Goal: Transaction & Acquisition: Purchase product/service

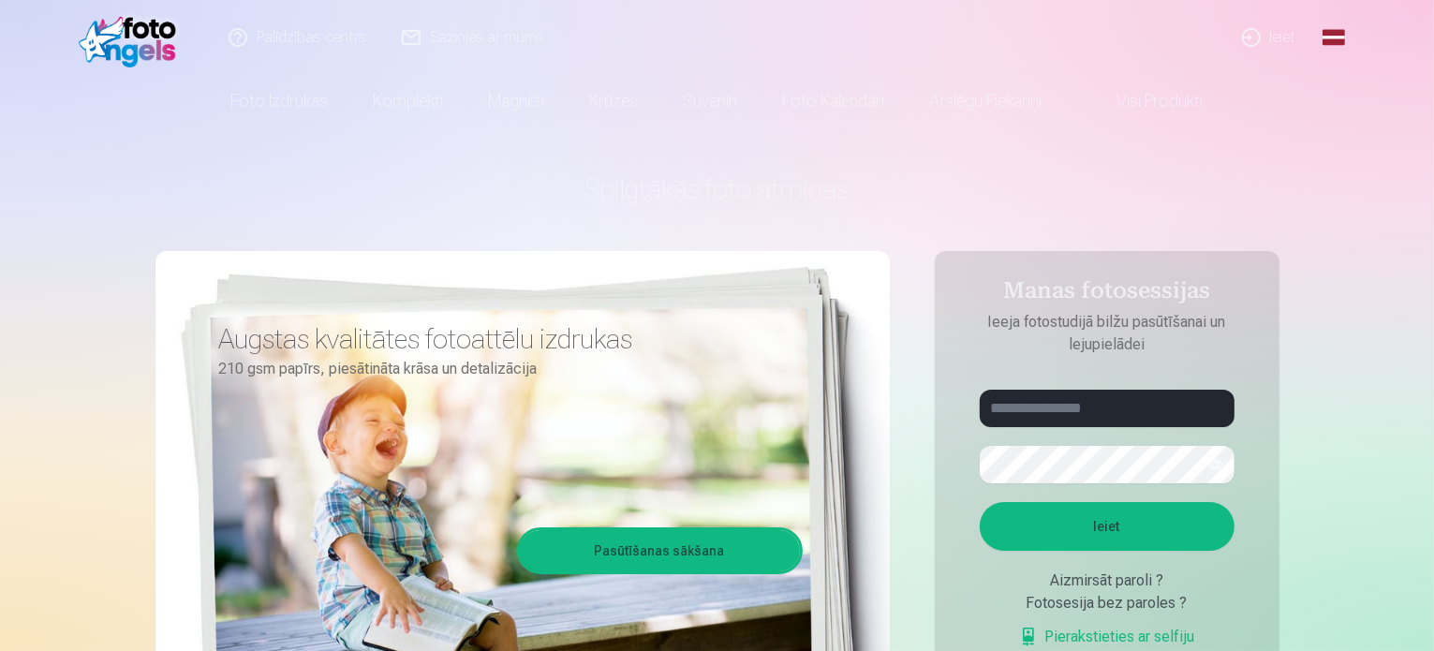
click at [1285, 39] on link "Ieiet" at bounding box center [1270, 37] width 90 height 75
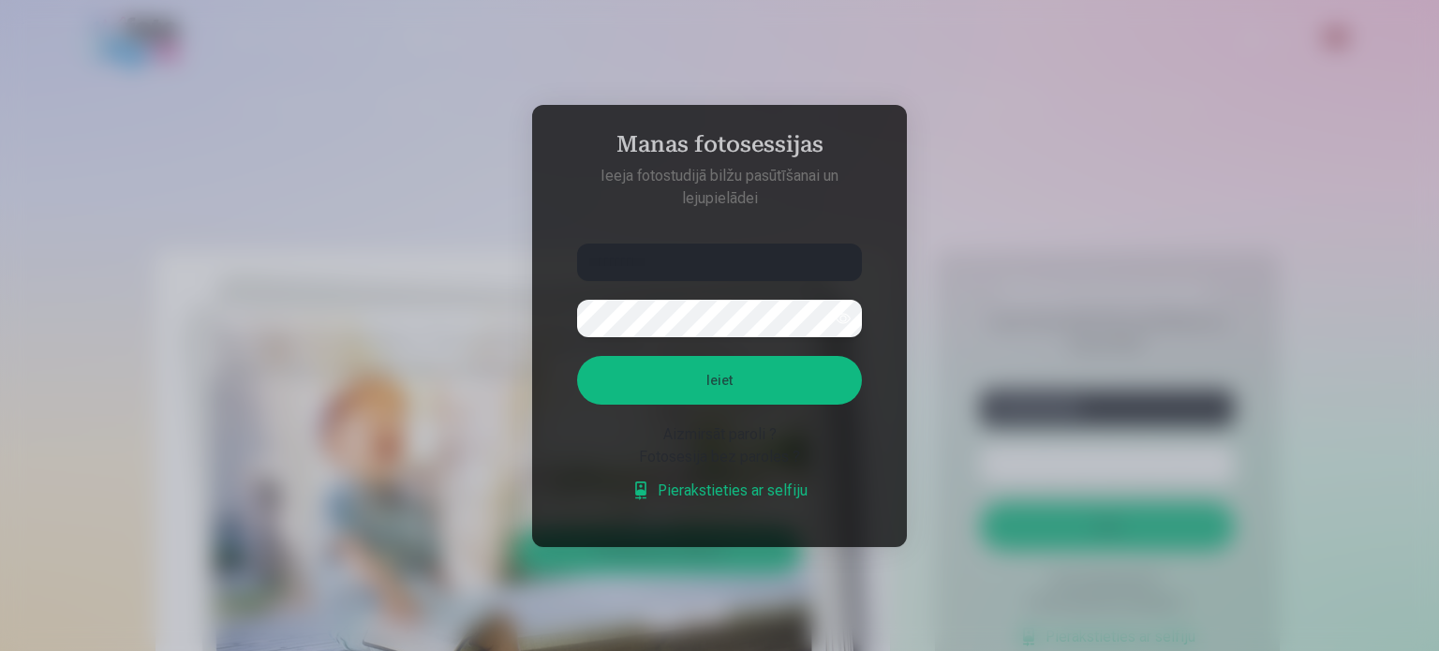
click at [577, 356] on button "Ieiet" at bounding box center [719, 380] width 285 height 49
click at [843, 318] on button "button" at bounding box center [843, 319] width 36 height 36
click at [699, 254] on input "**********" at bounding box center [719, 262] width 285 height 37
type input "**********"
click at [723, 381] on button "Ieiet" at bounding box center [719, 380] width 285 height 49
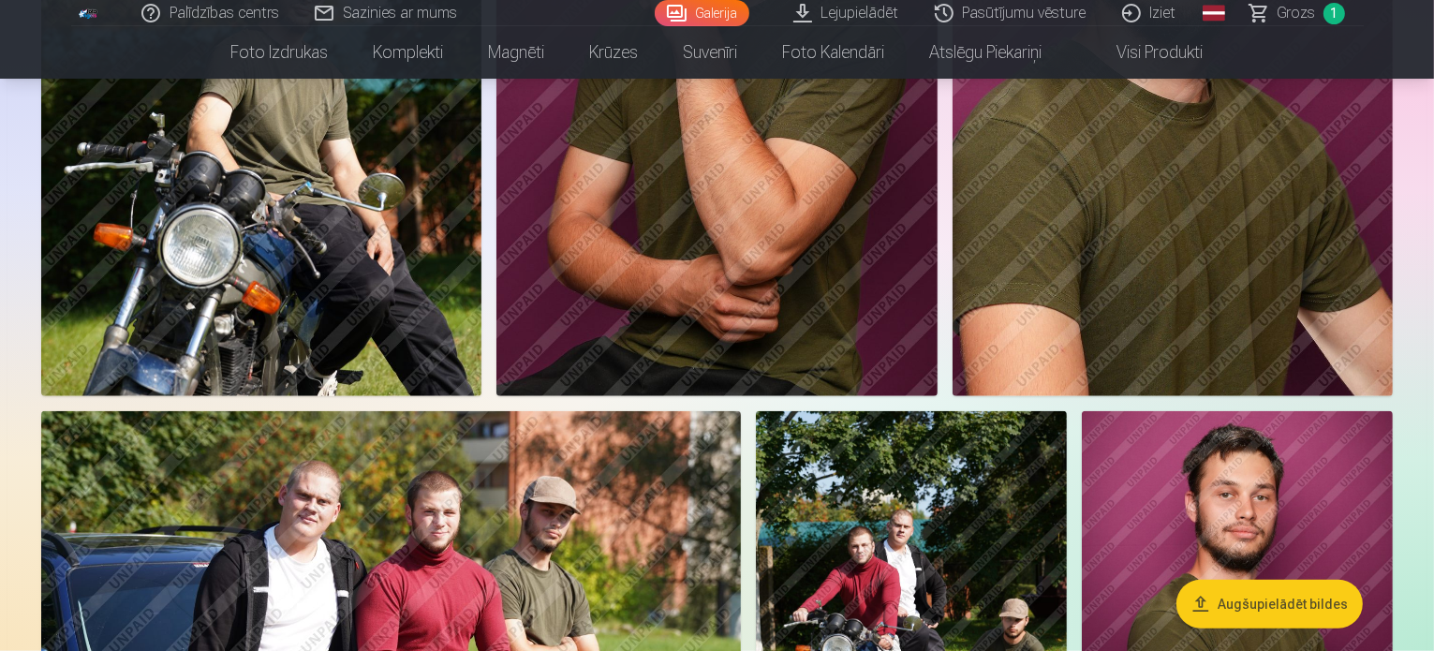
scroll to position [1637, 0]
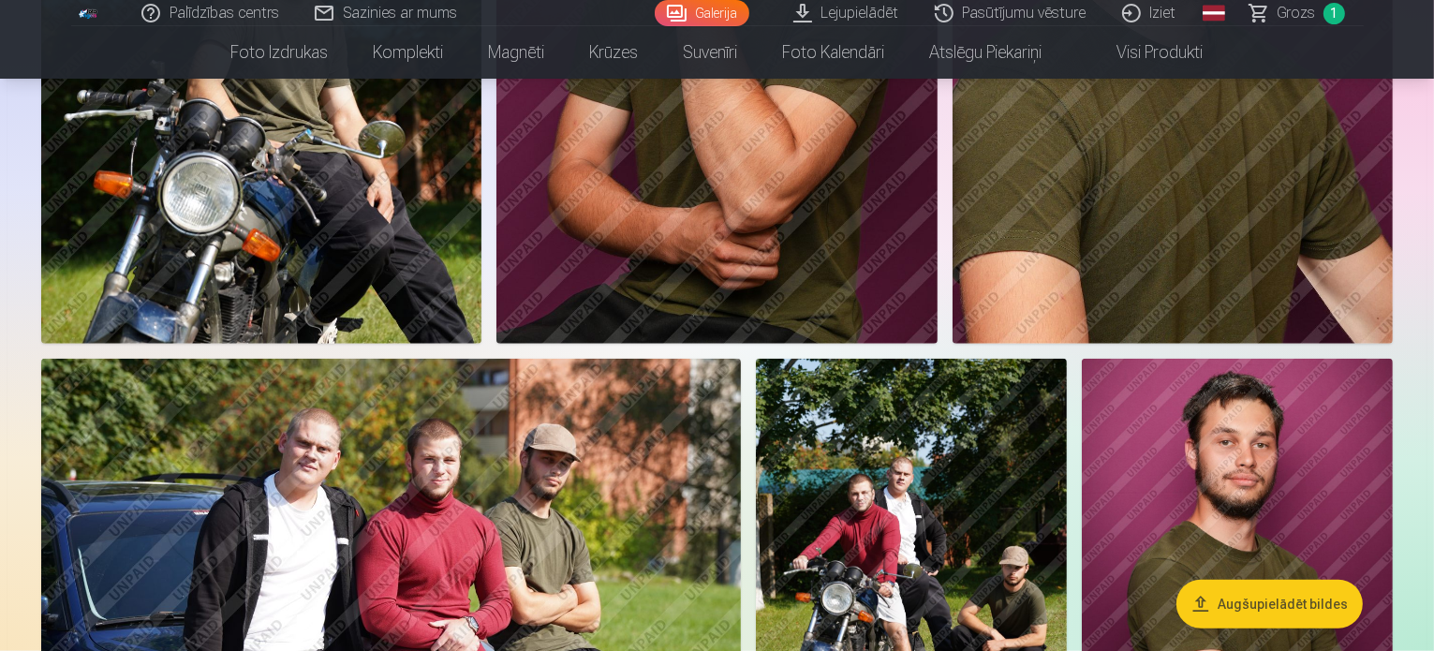
click at [826, 21] on link "Lejupielādēt" at bounding box center [847, 13] width 141 height 26
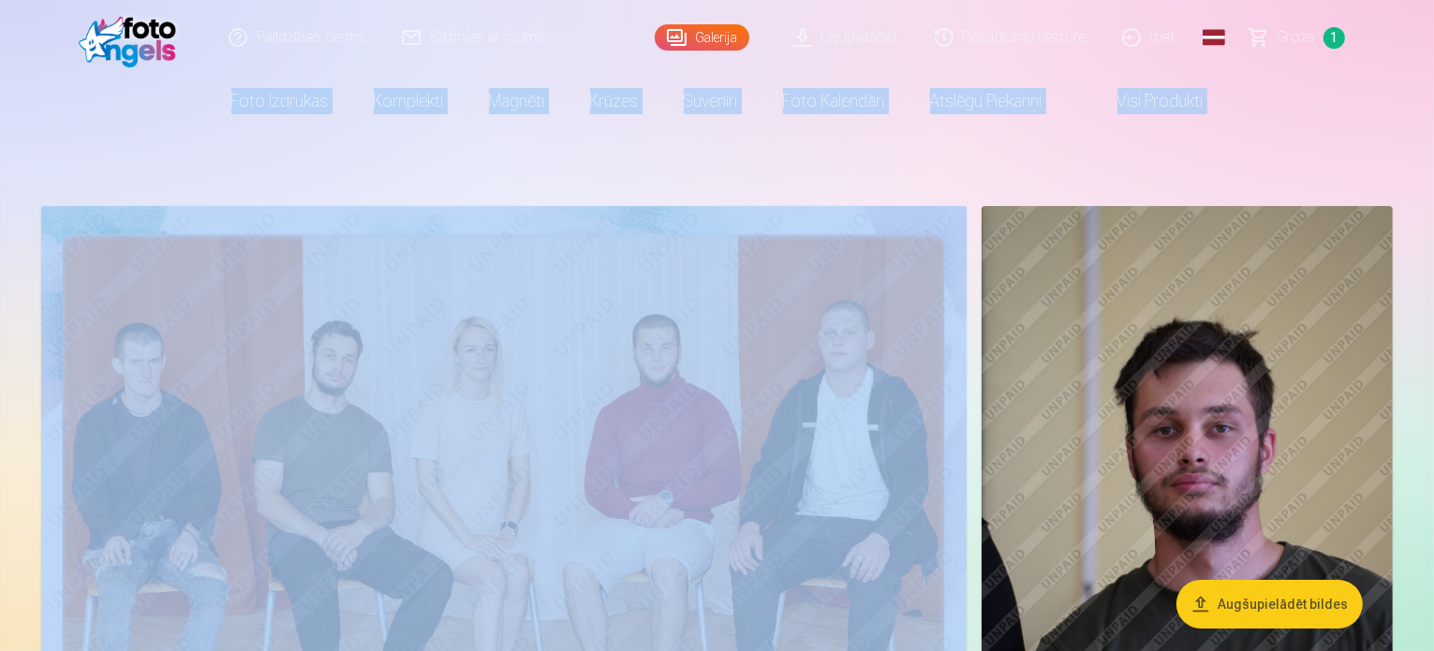
drag, startPoint x: 1433, startPoint y: 37, endPoint x: 1435, endPoint y: 72, distance: 35.6
click at [1433, 72] on html "Palīdzības centrs Sazinies ar mums Galerija Lejupielādēt Pasūtījumu vēsture Izi…" at bounding box center [717, 325] width 1434 height 651
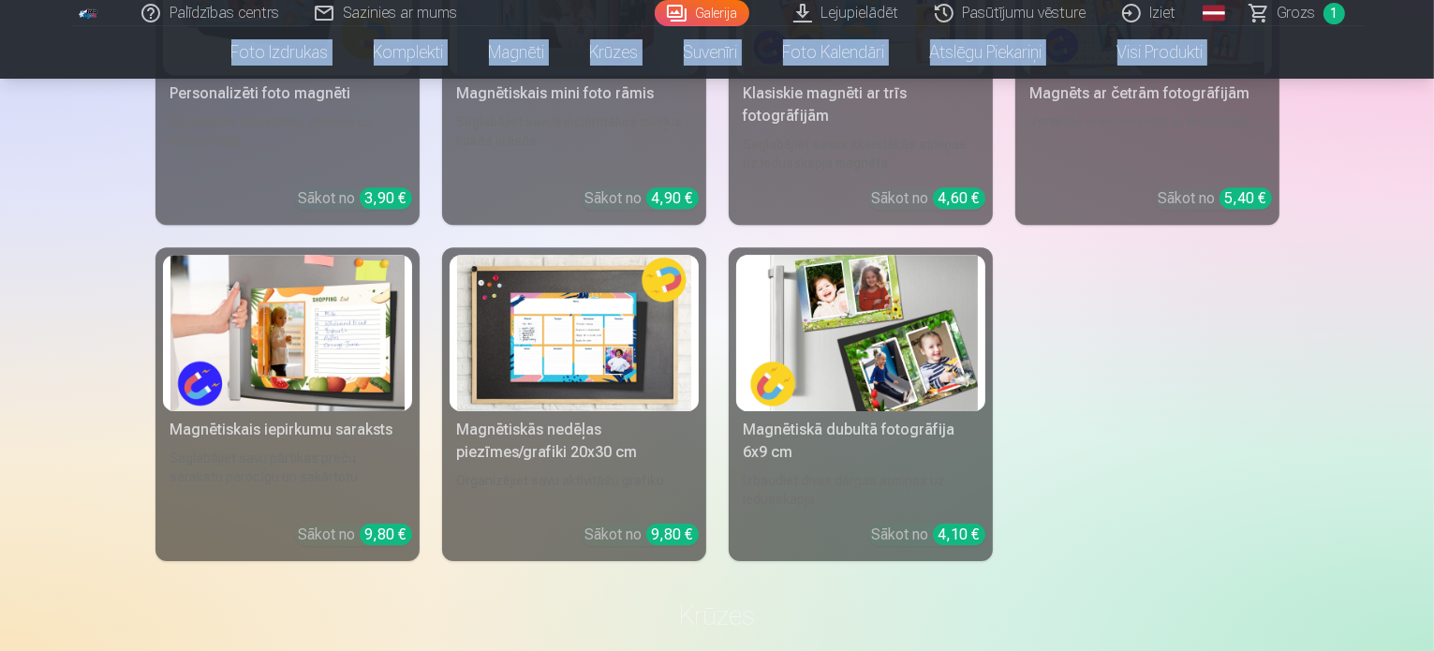
scroll to position [5886, 0]
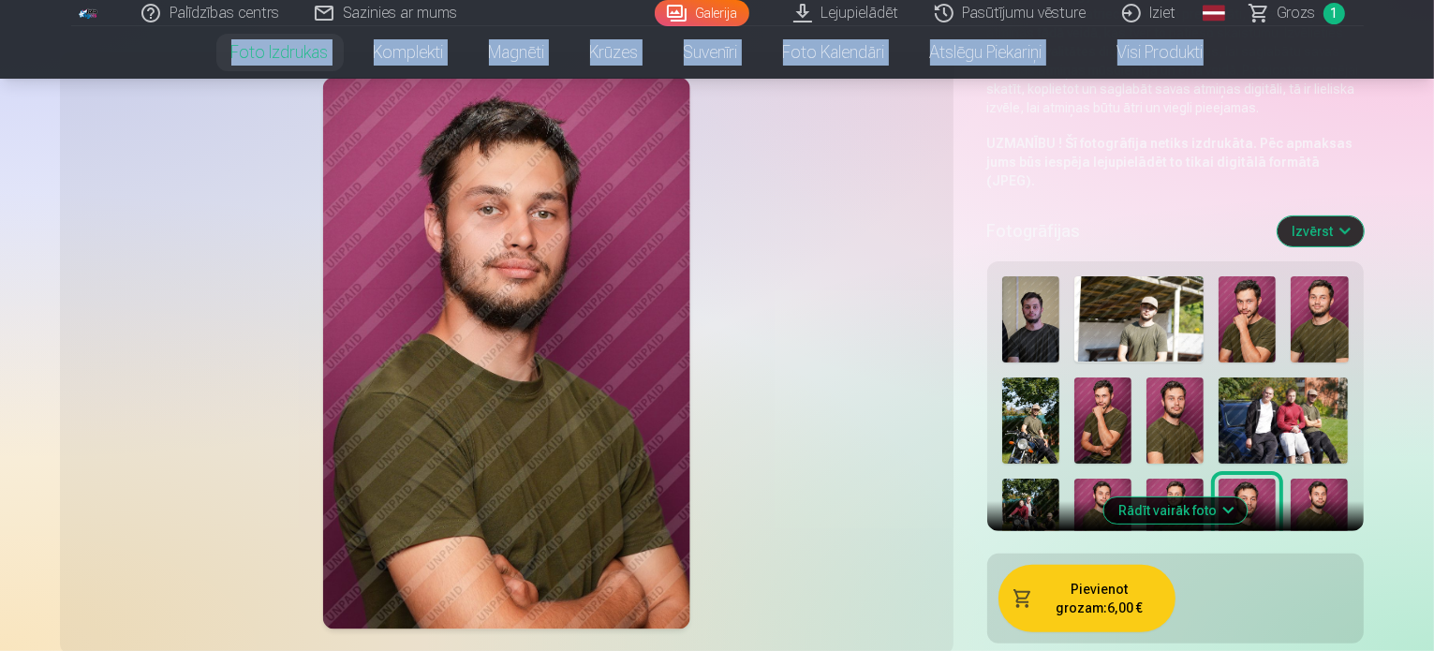
scroll to position [378, 0]
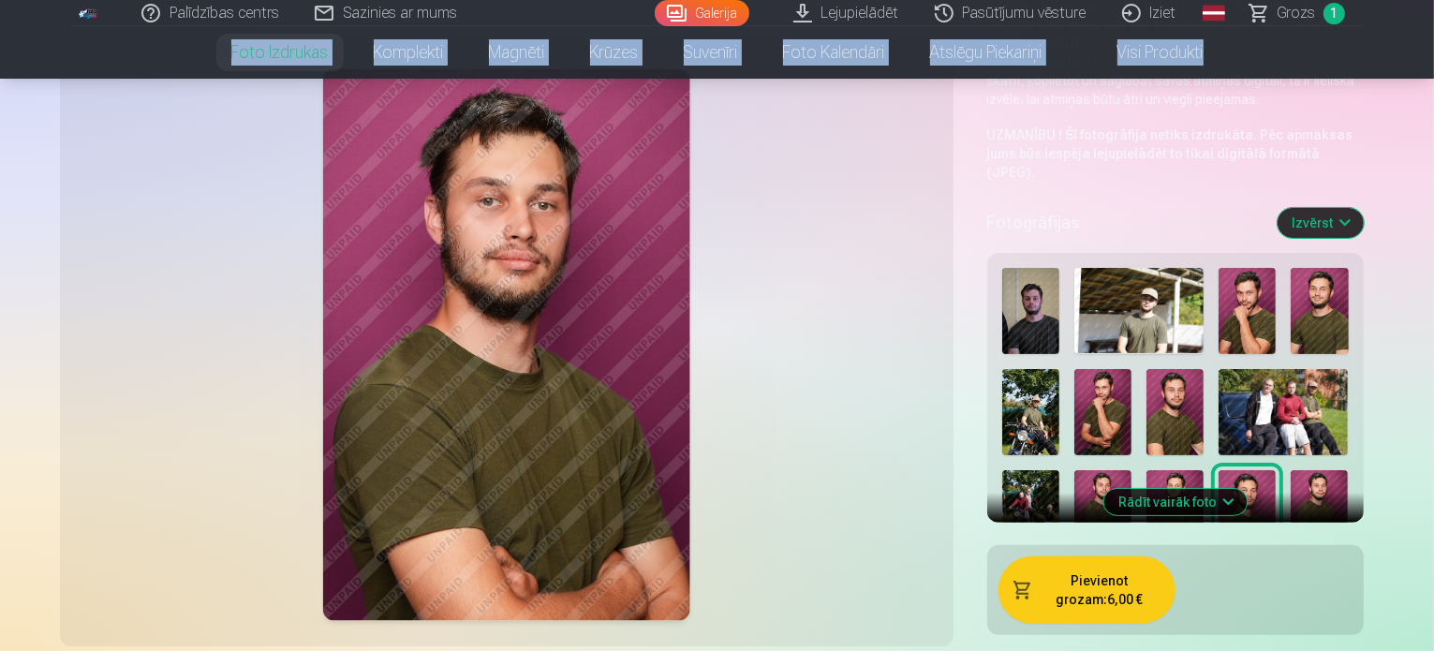
click at [1105, 268] on img at bounding box center [1138, 311] width 129 height 86
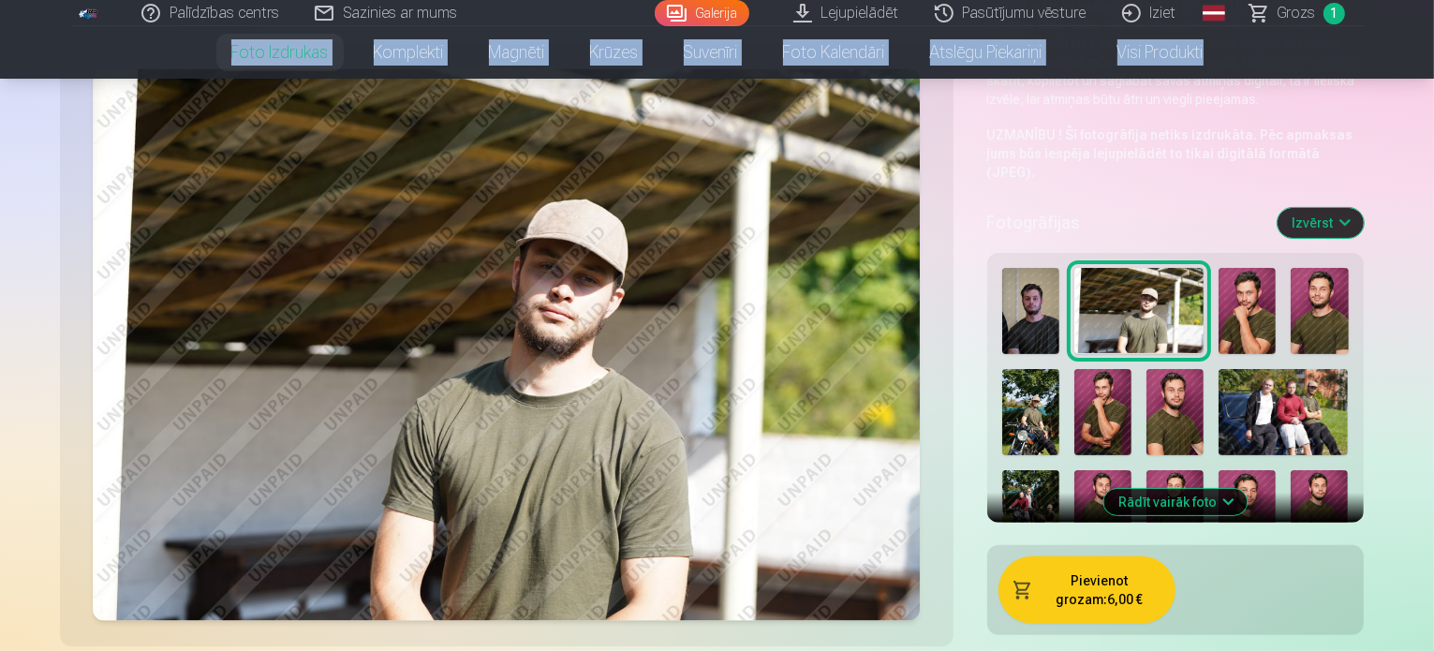
click at [1059, 470] on img at bounding box center [1030, 513] width 57 height 86
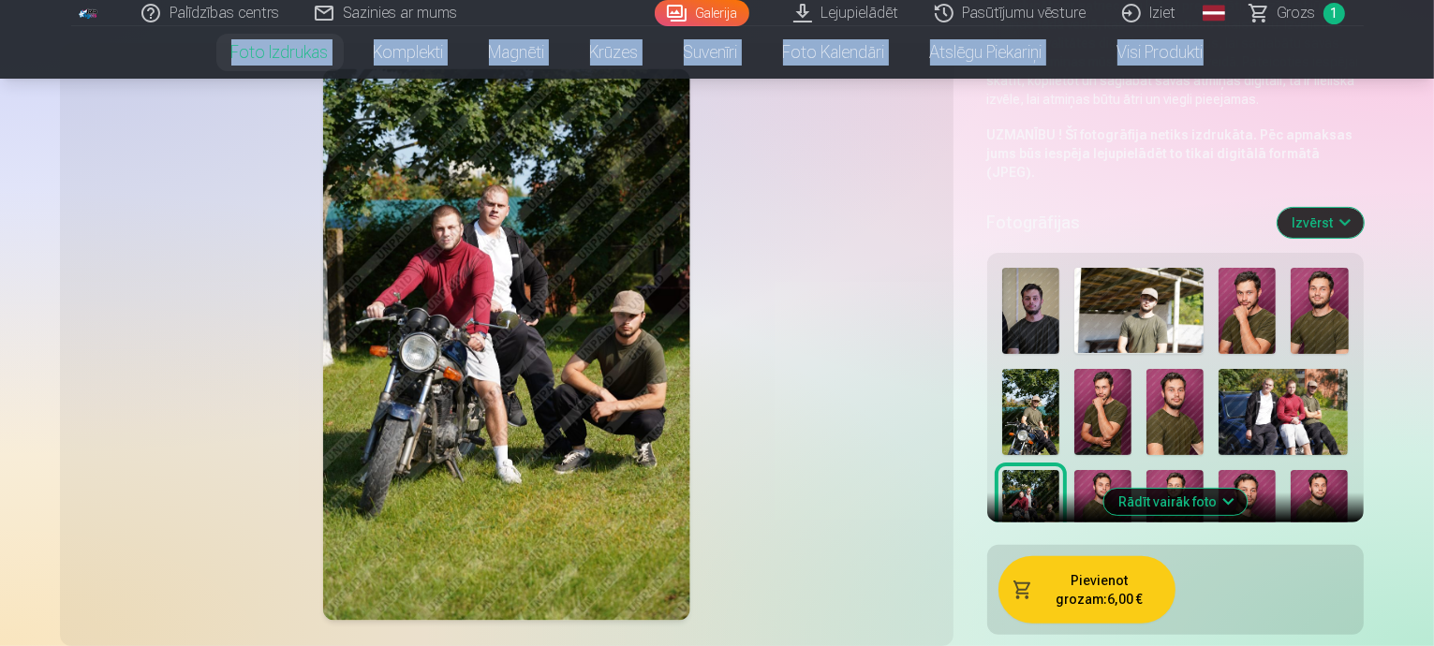
click at [1059, 369] on img at bounding box center [1030, 412] width 57 height 86
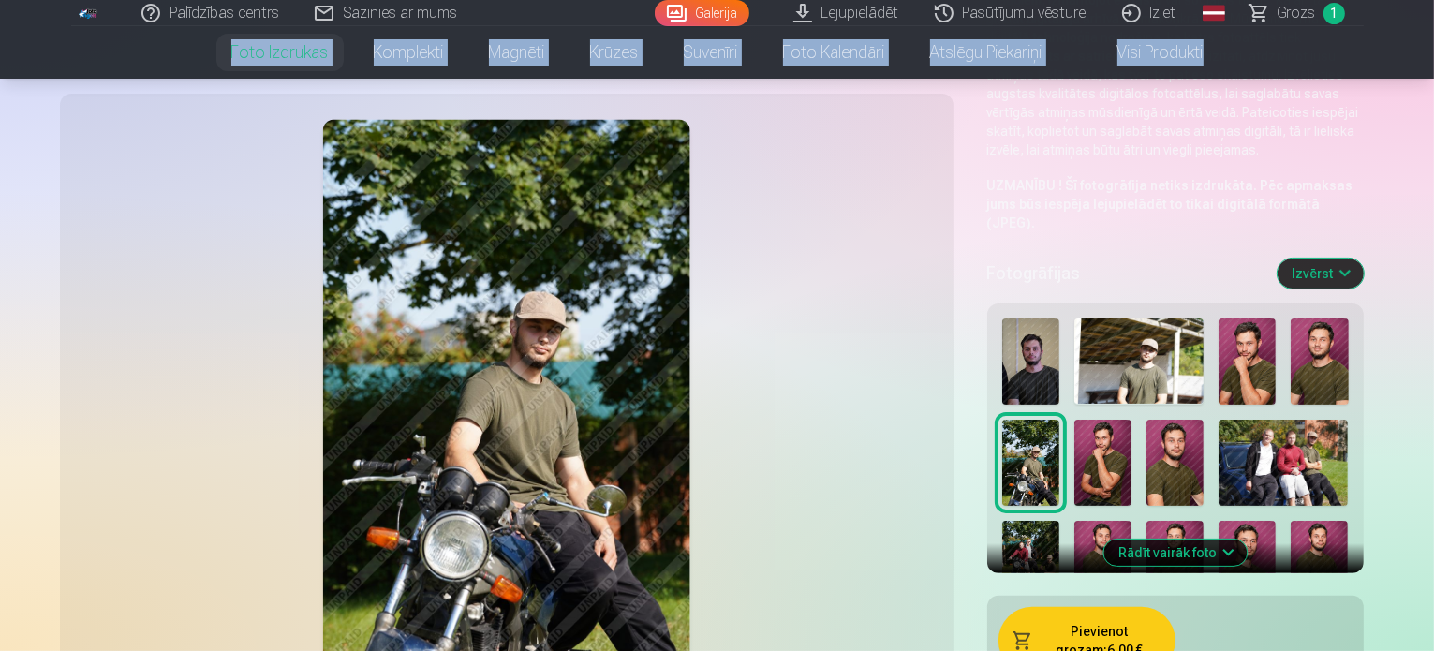
scroll to position [311, 0]
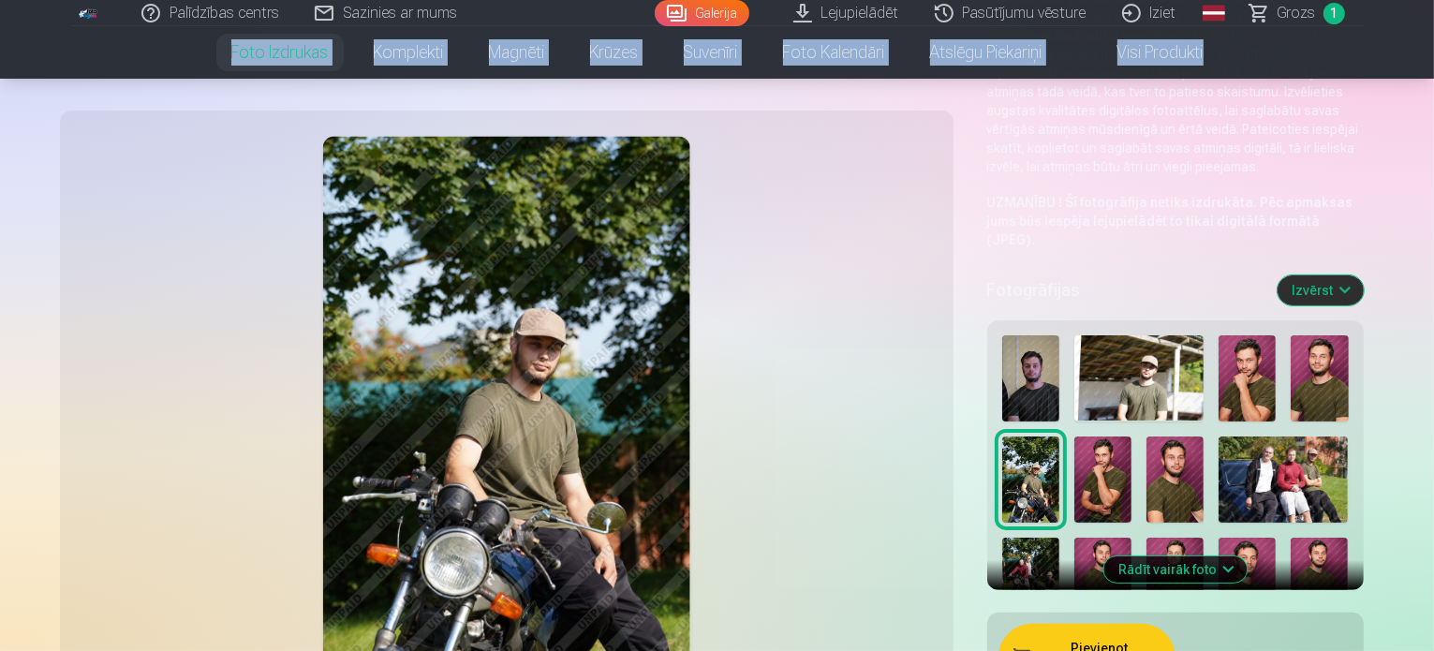
click at [1214, 556] on button "Rādīt vairāk foto" at bounding box center [1174, 569] width 143 height 26
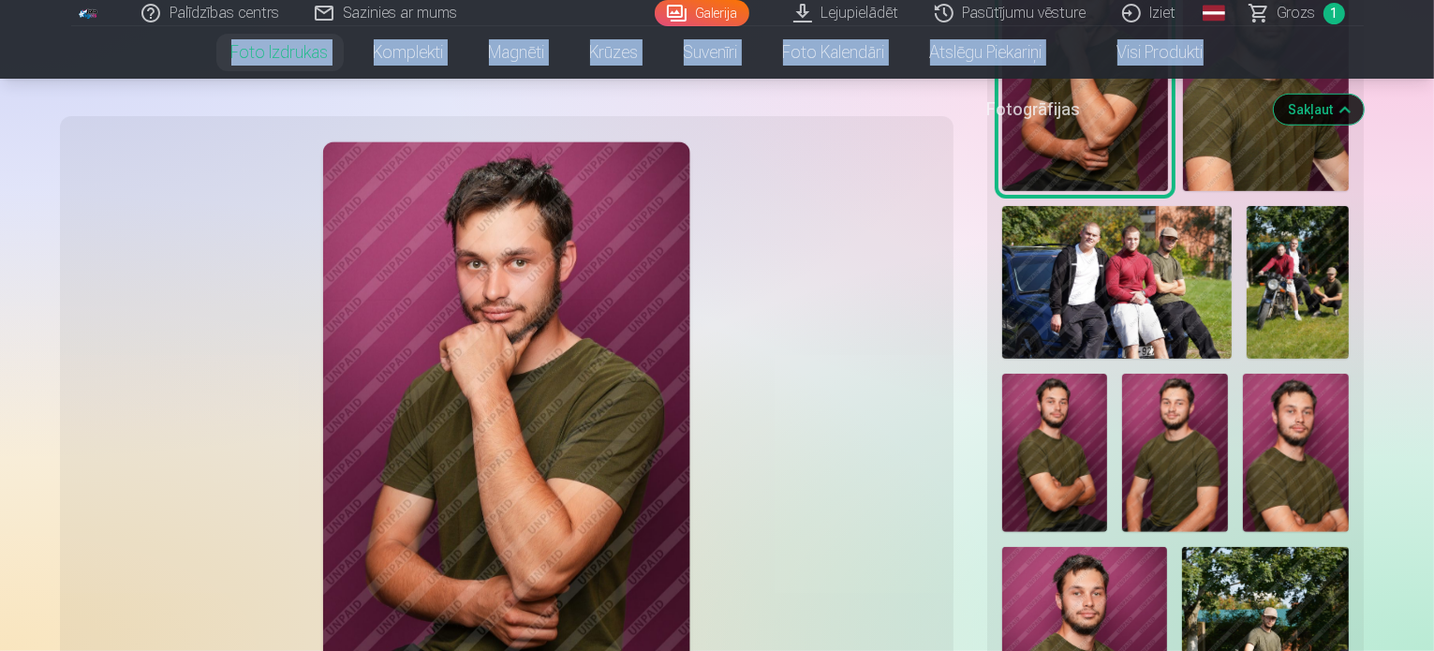
scroll to position [202, 0]
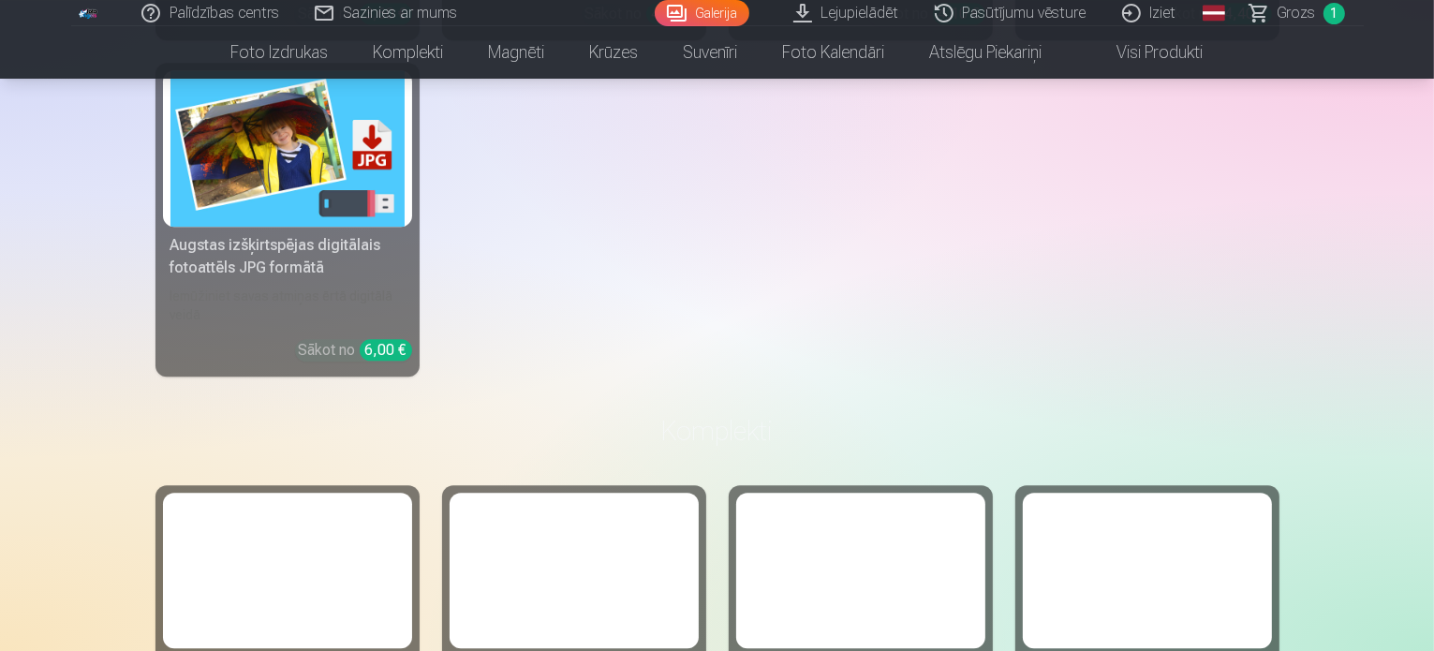
scroll to position [4834, 0]
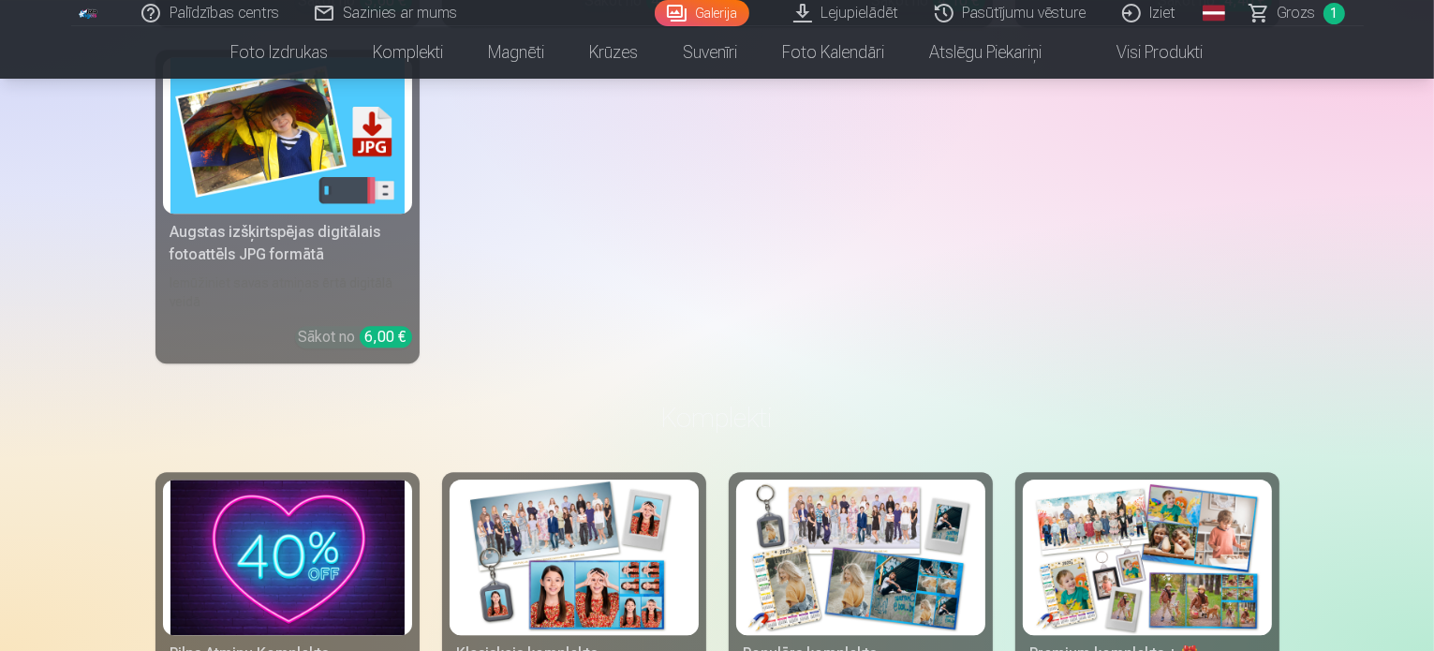
drag, startPoint x: 1428, startPoint y: 308, endPoint x: 1425, endPoint y: 288, distance: 20.8
click at [1425, 288] on div "Augšupielādēt bildes Foto izdrukas Augstas kvalitātes fotoattēlu izdrukas 210 g…" at bounding box center [717, 181] width 1434 height 10030
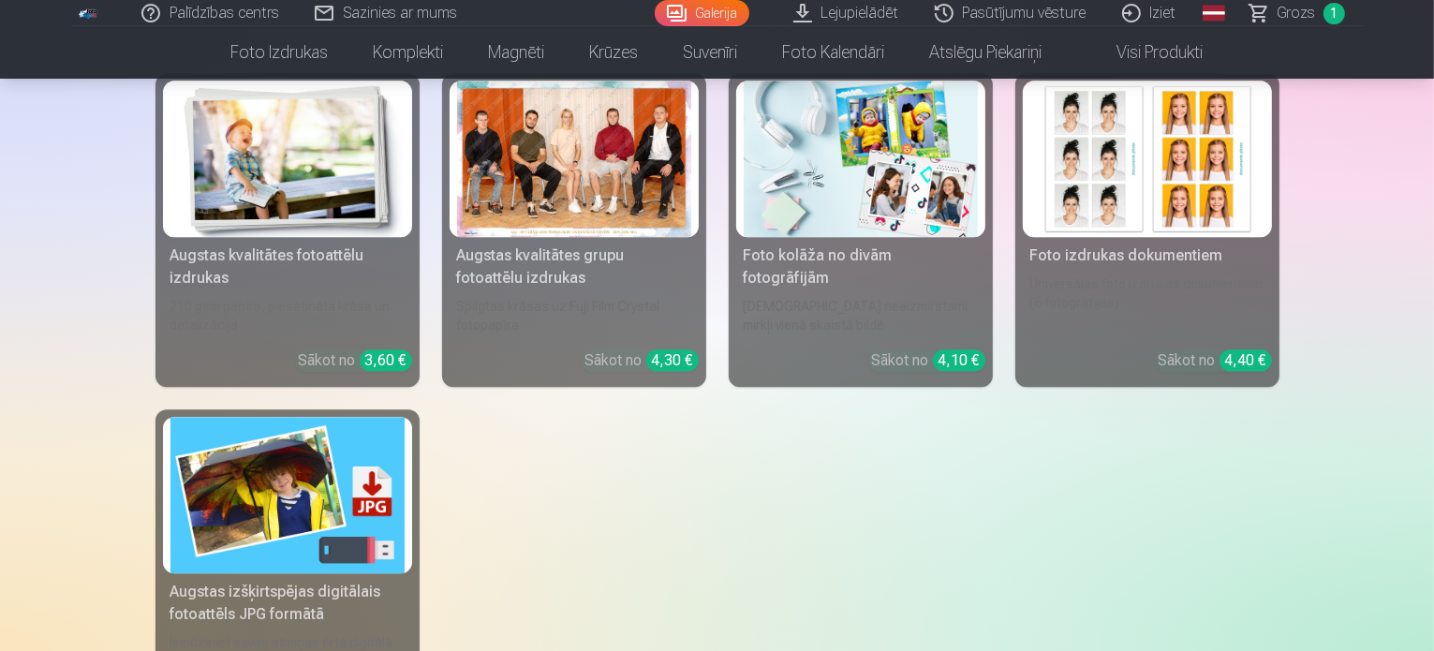
scroll to position [4488, 0]
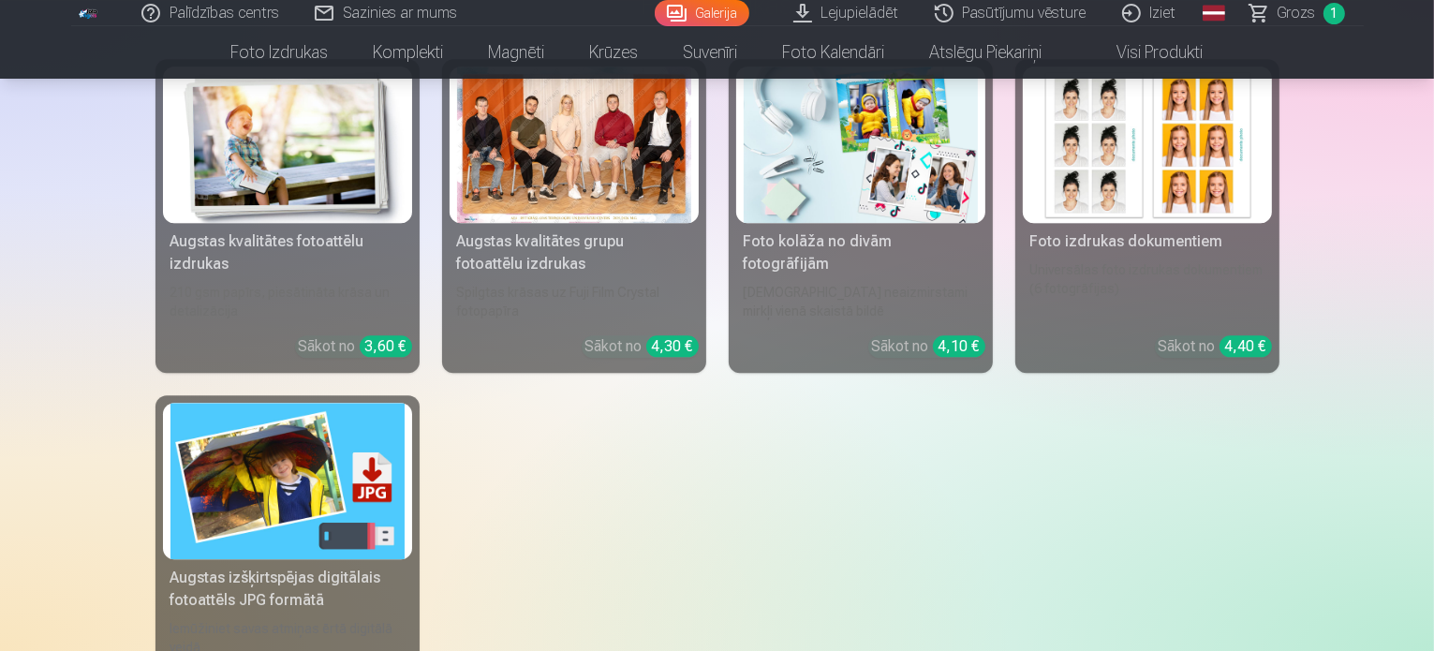
drag, startPoint x: 1432, startPoint y: 280, endPoint x: 1430, endPoint y: 251, distance: 29.1
click at [1430, 251] on div "Augšupielādēt bildes Foto izdrukas Augstas kvalitātes fotoattēlu izdrukas 210 g…" at bounding box center [717, 527] width 1434 height 10030
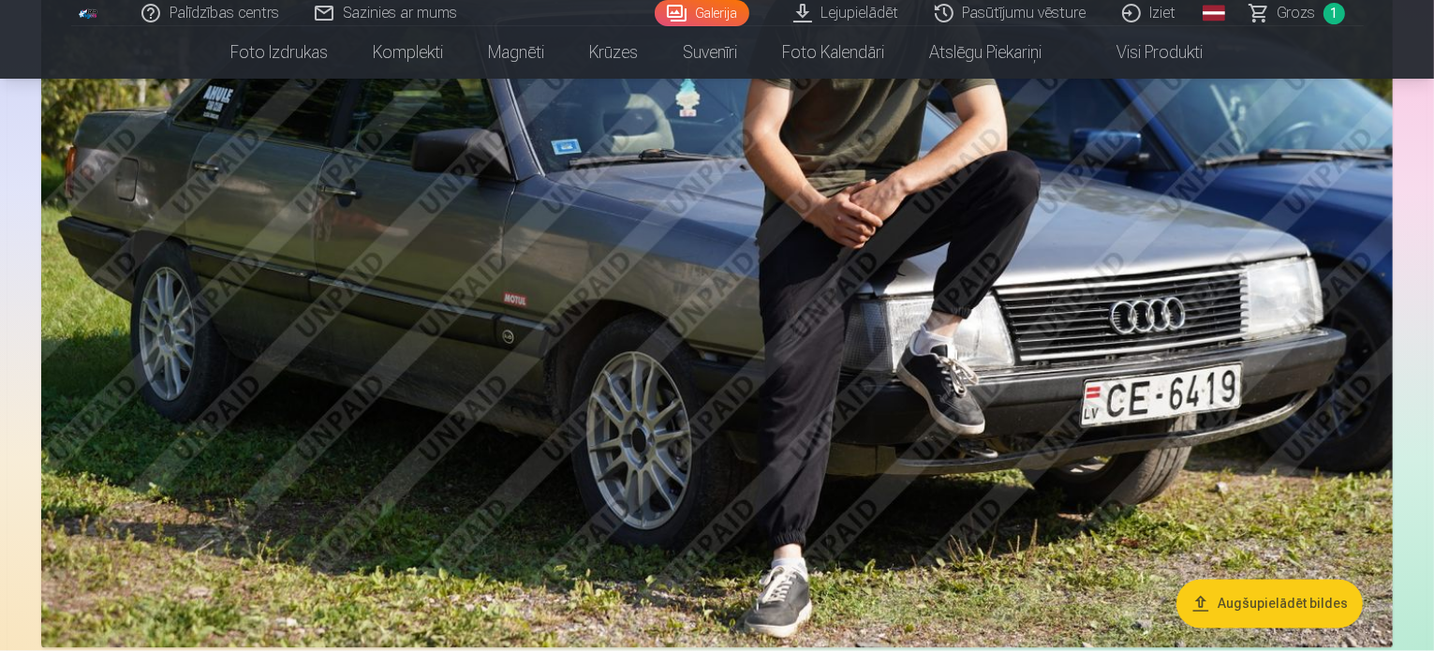
scroll to position [3249, 0]
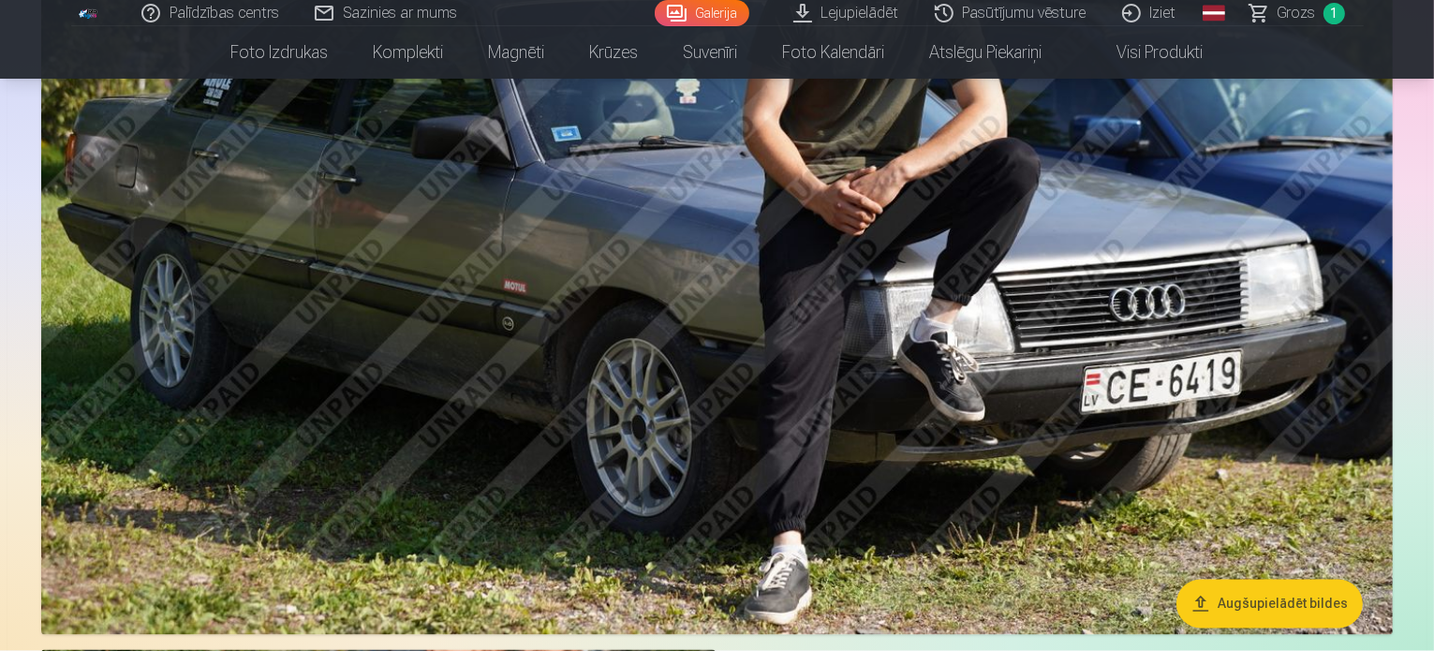
drag, startPoint x: 1431, startPoint y: 208, endPoint x: 1431, endPoint y: 187, distance: 20.6
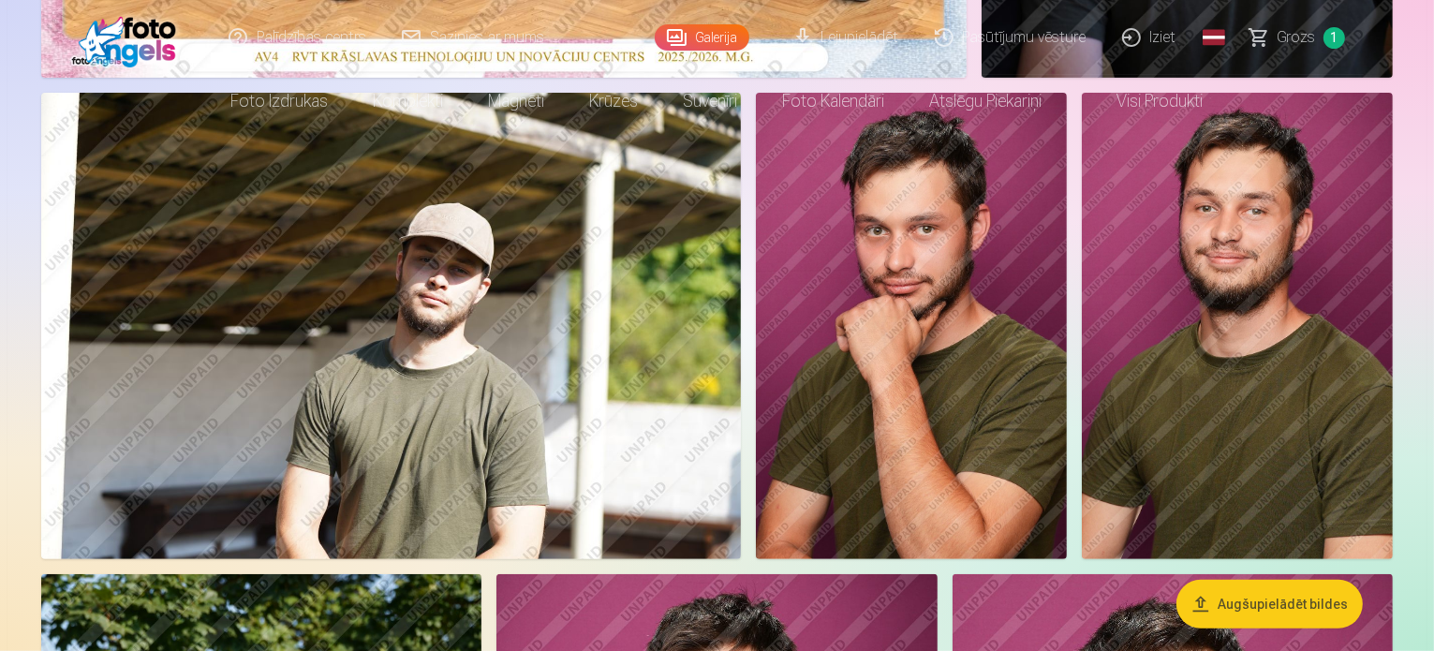
scroll to position [0, 0]
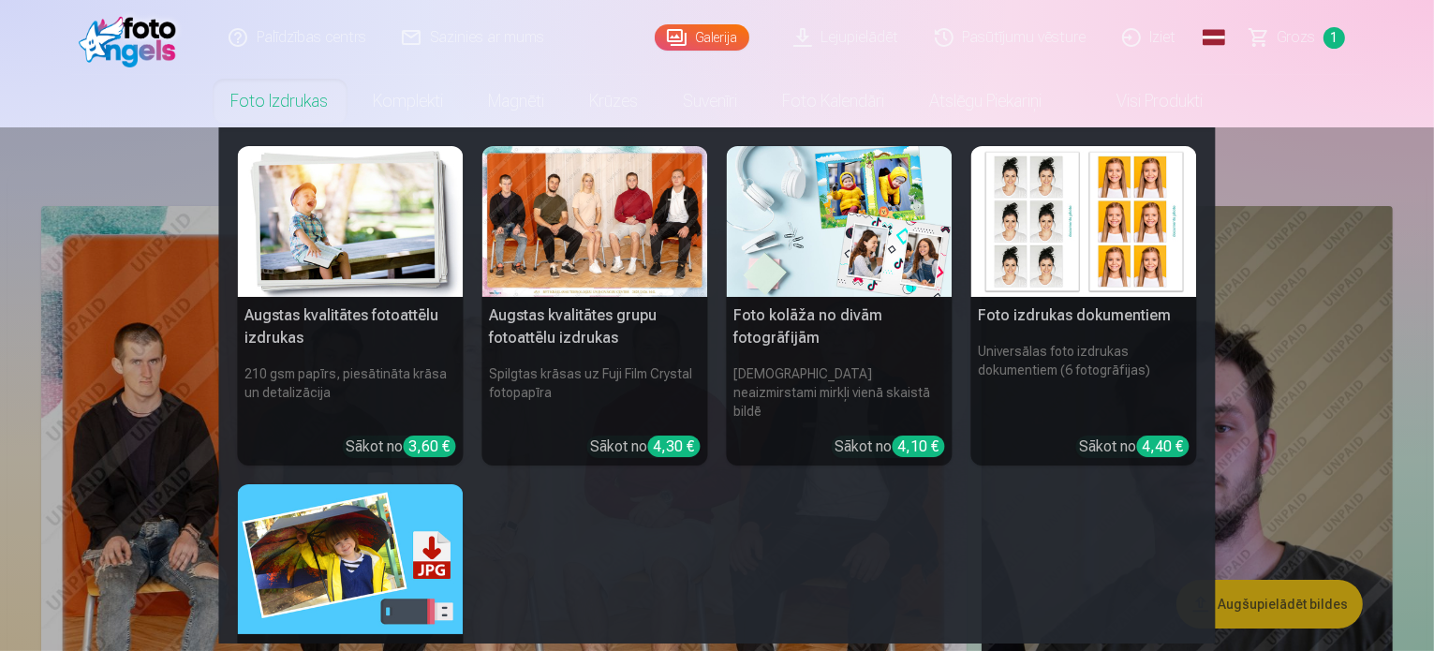
click at [296, 99] on link "Foto izdrukas" at bounding box center [280, 101] width 142 height 52
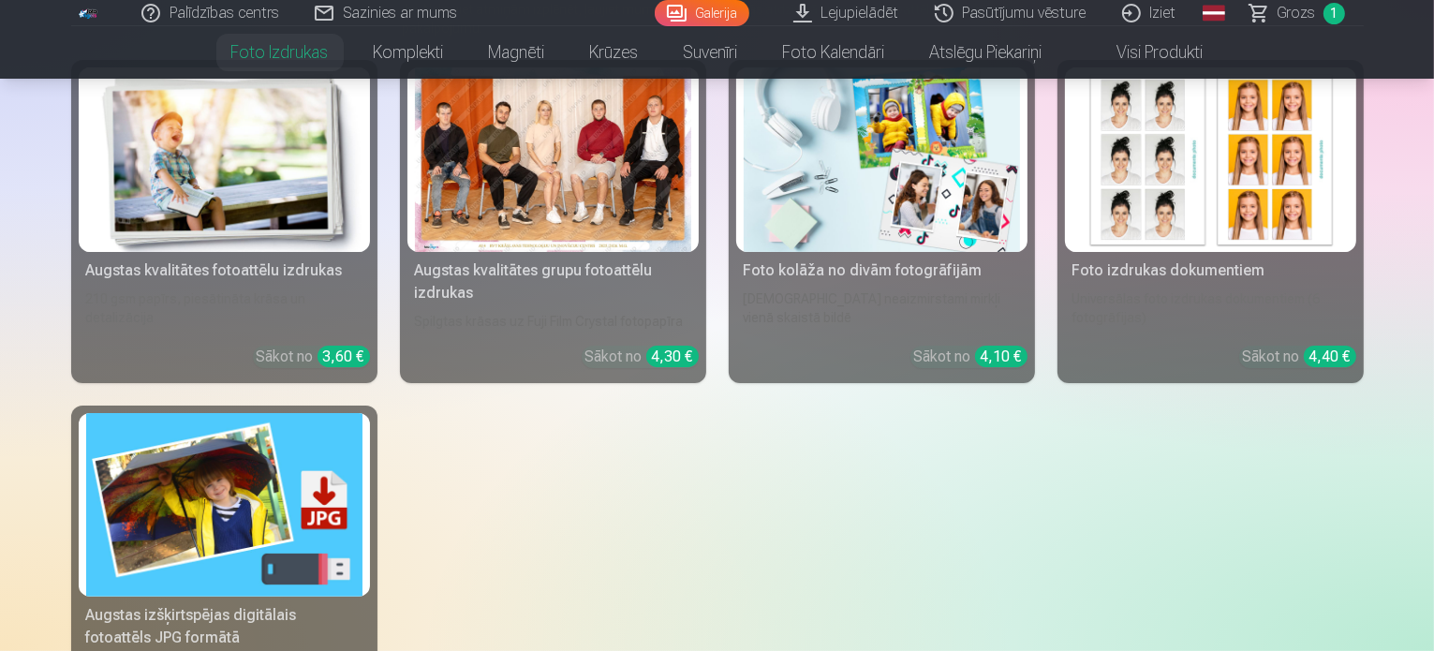
scroll to position [296, 0]
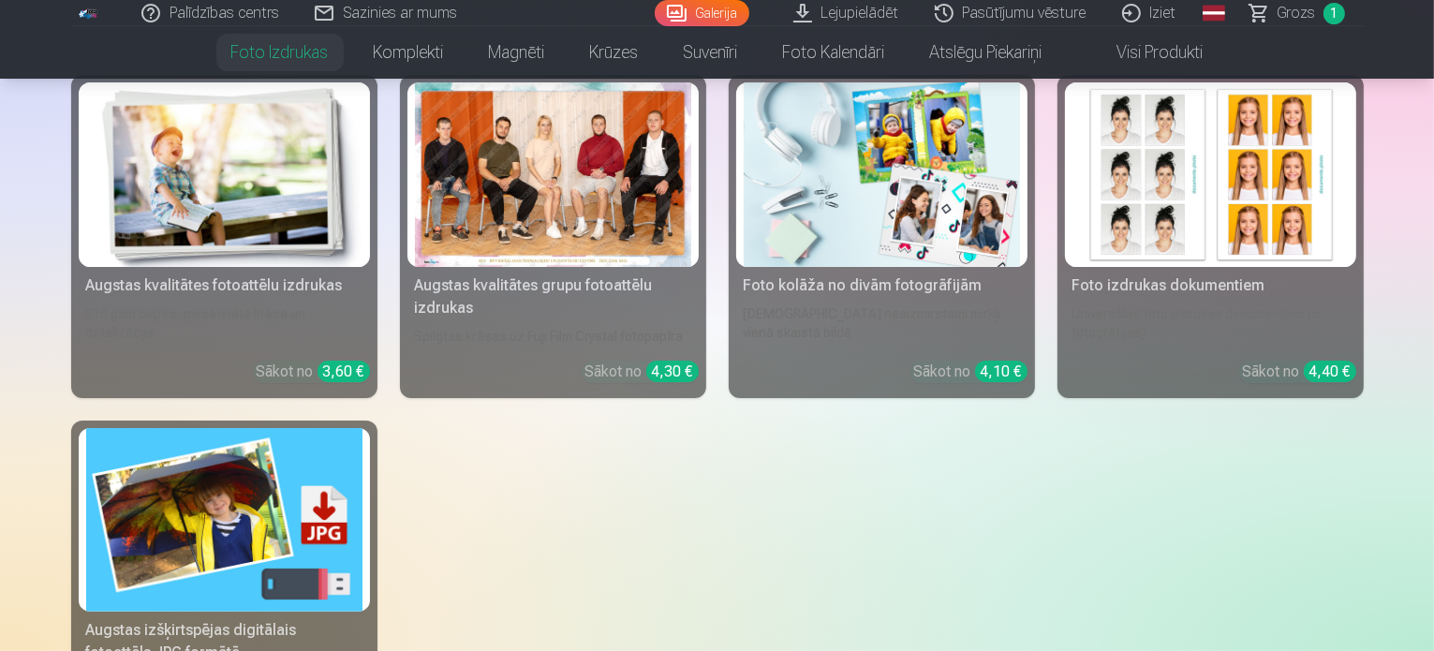
click at [126, 171] on img at bounding box center [224, 174] width 276 height 185
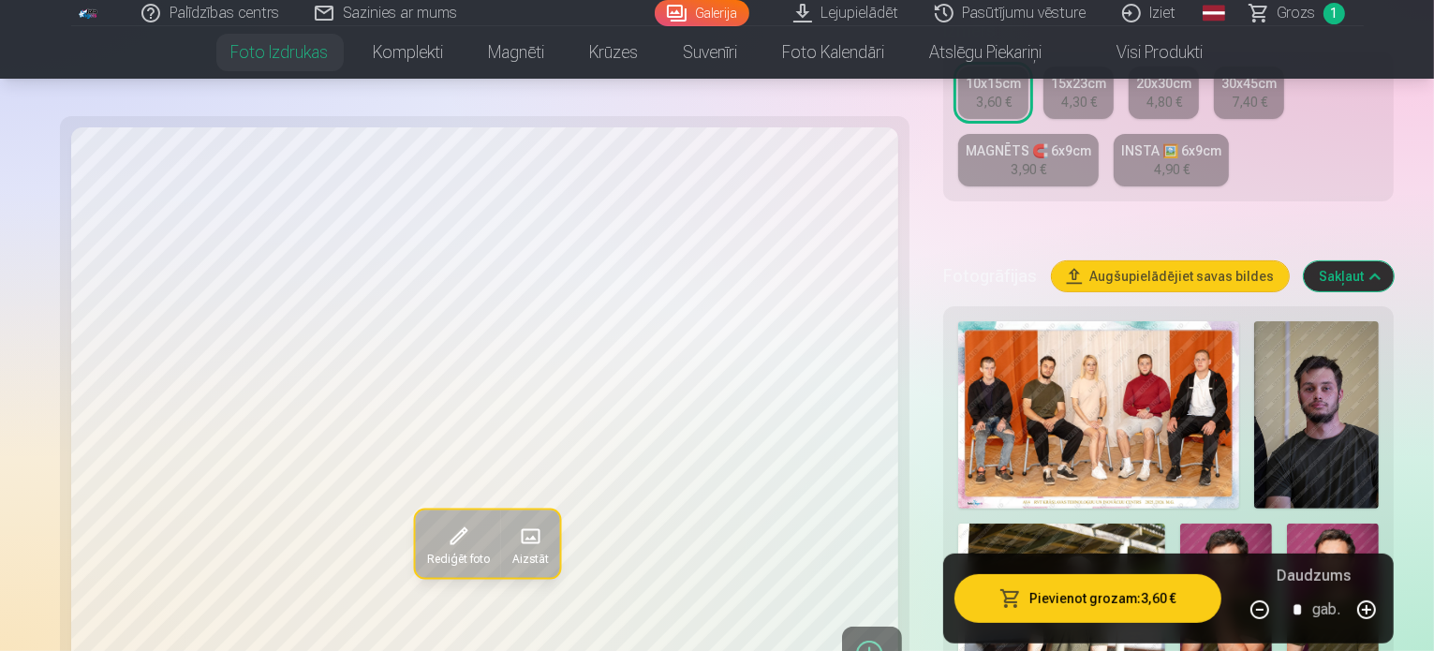
scroll to position [466, 0]
click at [1165, 523] on img at bounding box center [1061, 592] width 207 height 138
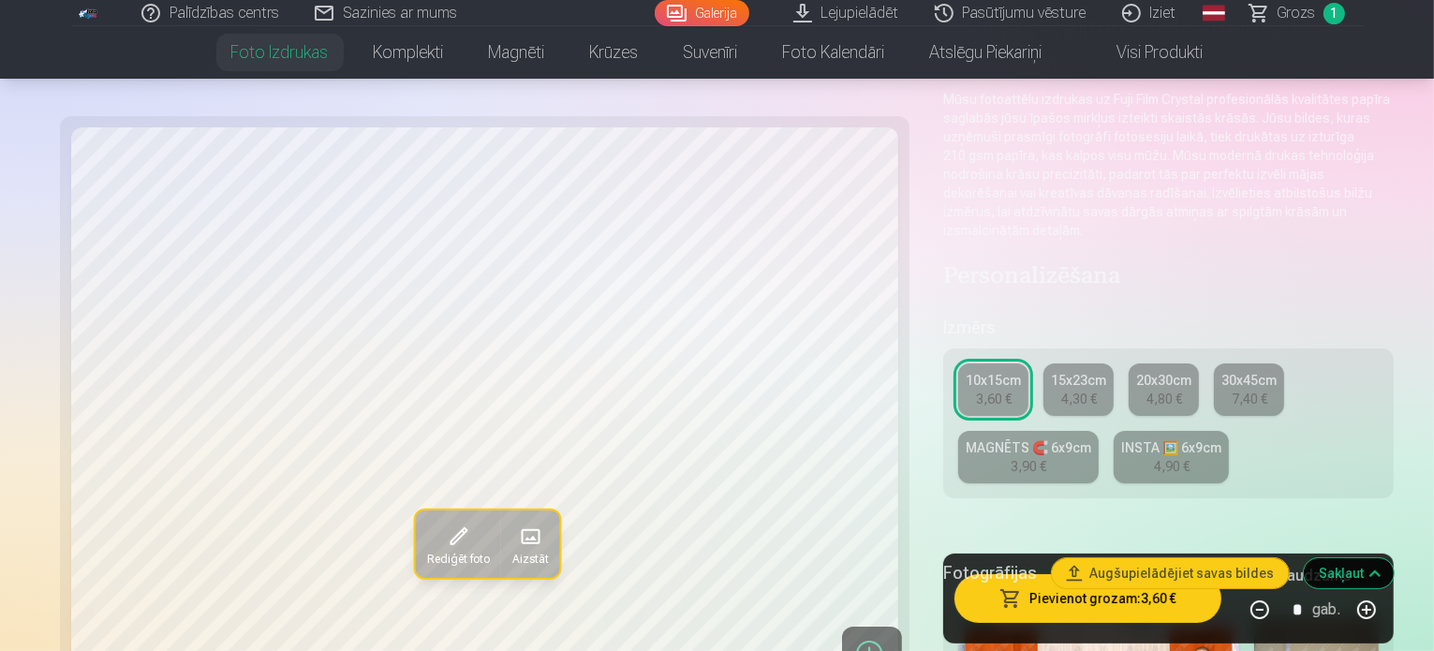
scroll to position [139, 0]
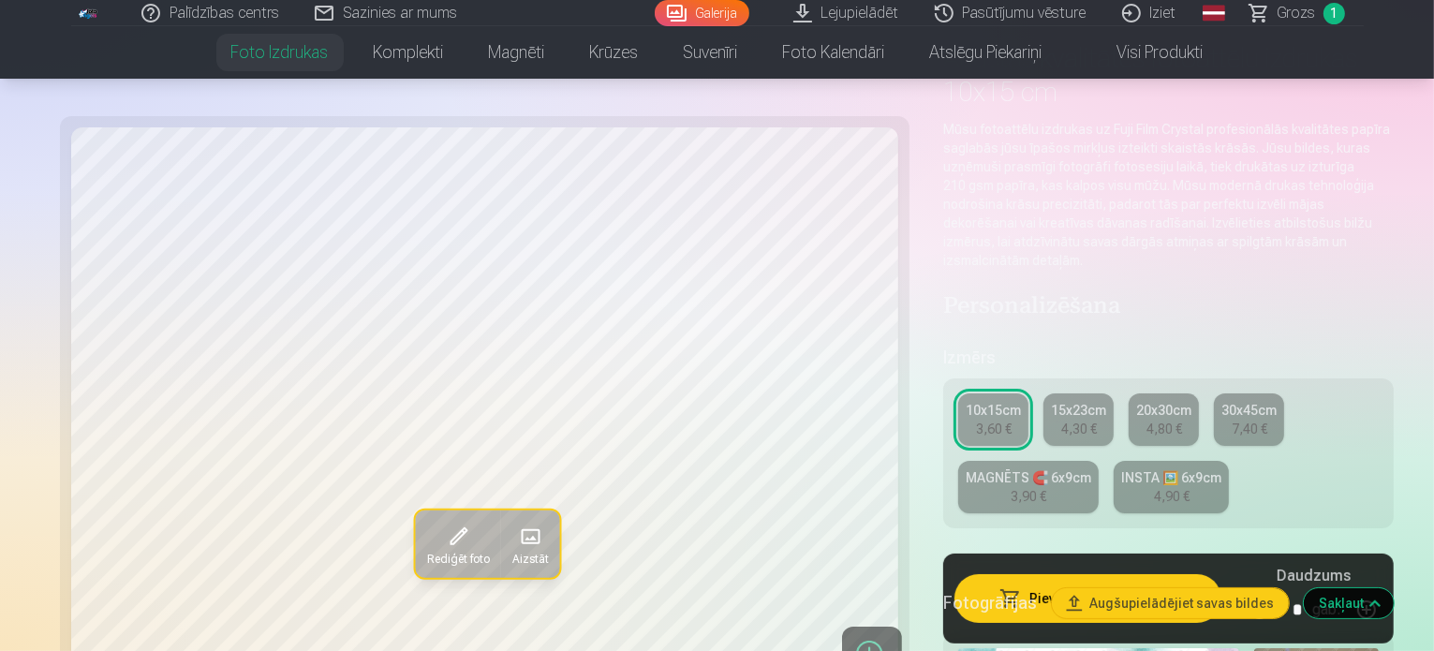
click at [1136, 401] on div "20x30cm" at bounding box center [1163, 410] width 55 height 19
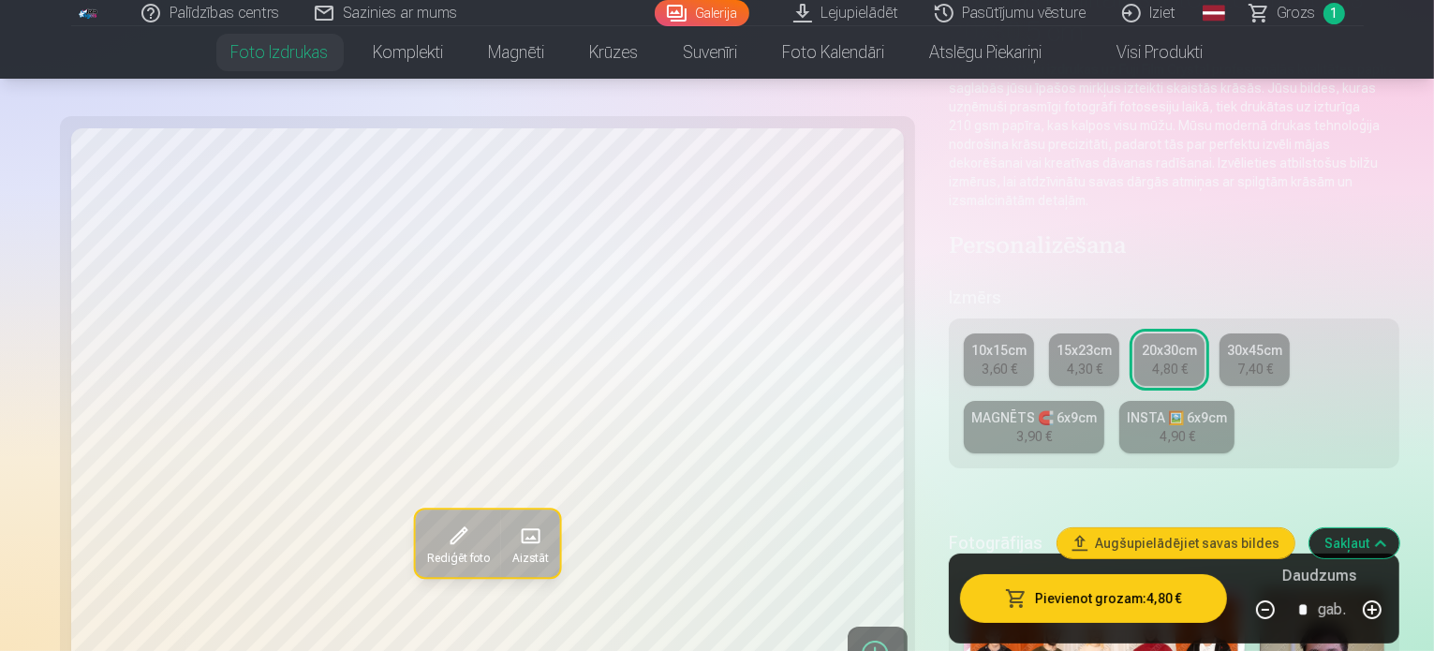
scroll to position [247, 0]
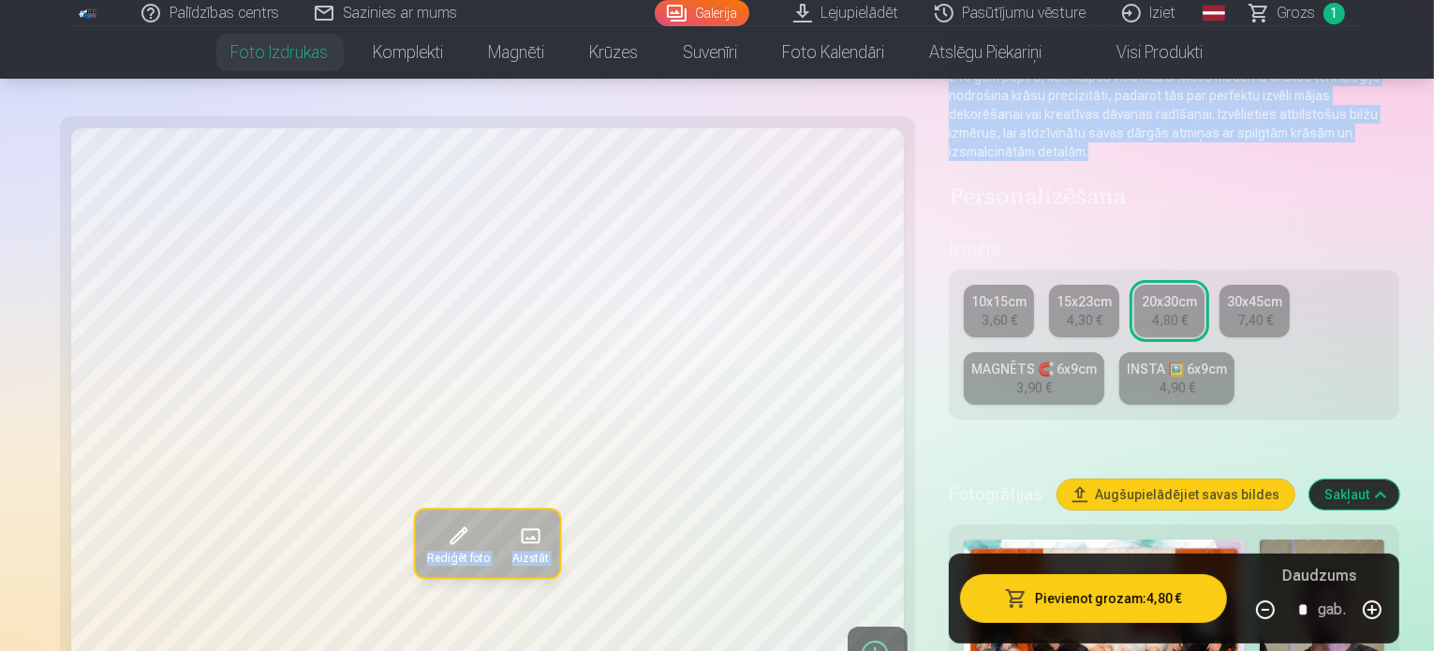
drag, startPoint x: 1430, startPoint y: 70, endPoint x: 1427, endPoint y: 81, distance: 11.8
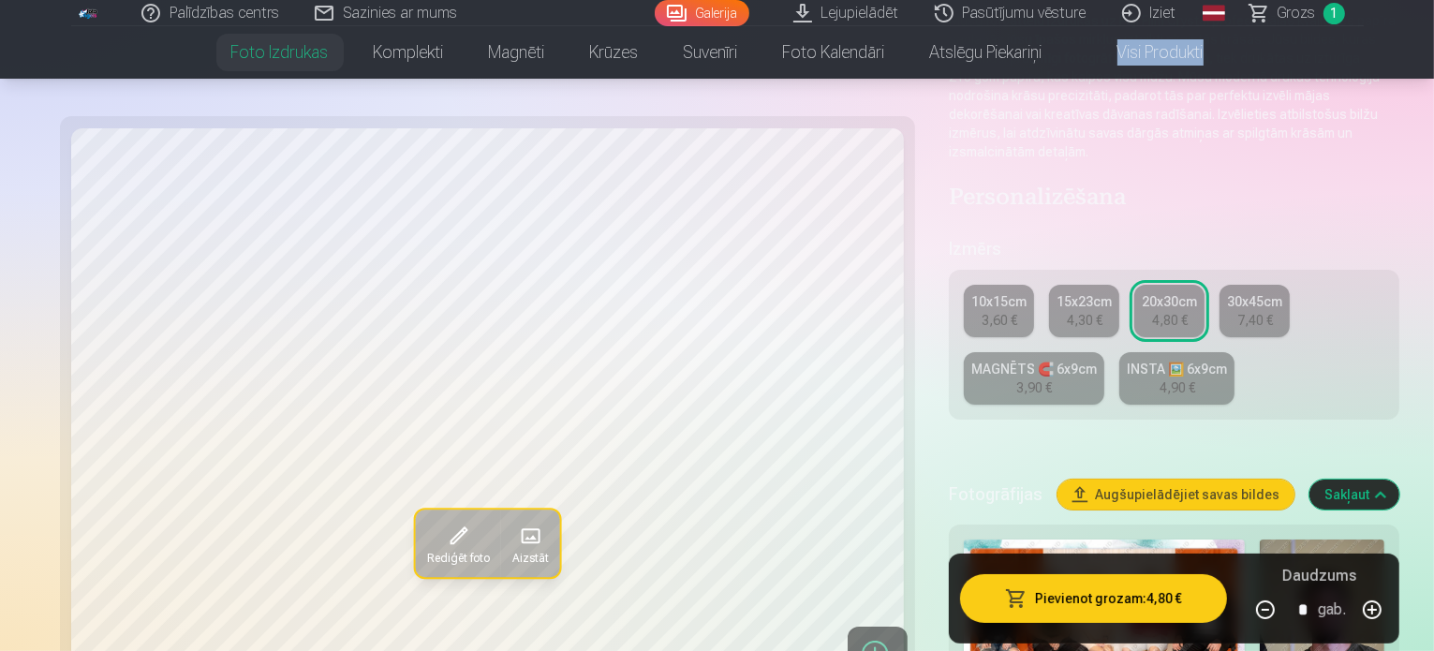
drag, startPoint x: 1432, startPoint y: 59, endPoint x: 1431, endPoint y: 73, distance: 14.1
click at [1431, 73] on nav "Foto izdrukas Augstas kvalitātes fotoattēlu izdrukas 210 gsm papīrs, piesātināt…" at bounding box center [717, 52] width 1434 height 52
click at [1399, 184] on h4 "Personalizēšana" at bounding box center [1174, 199] width 451 height 30
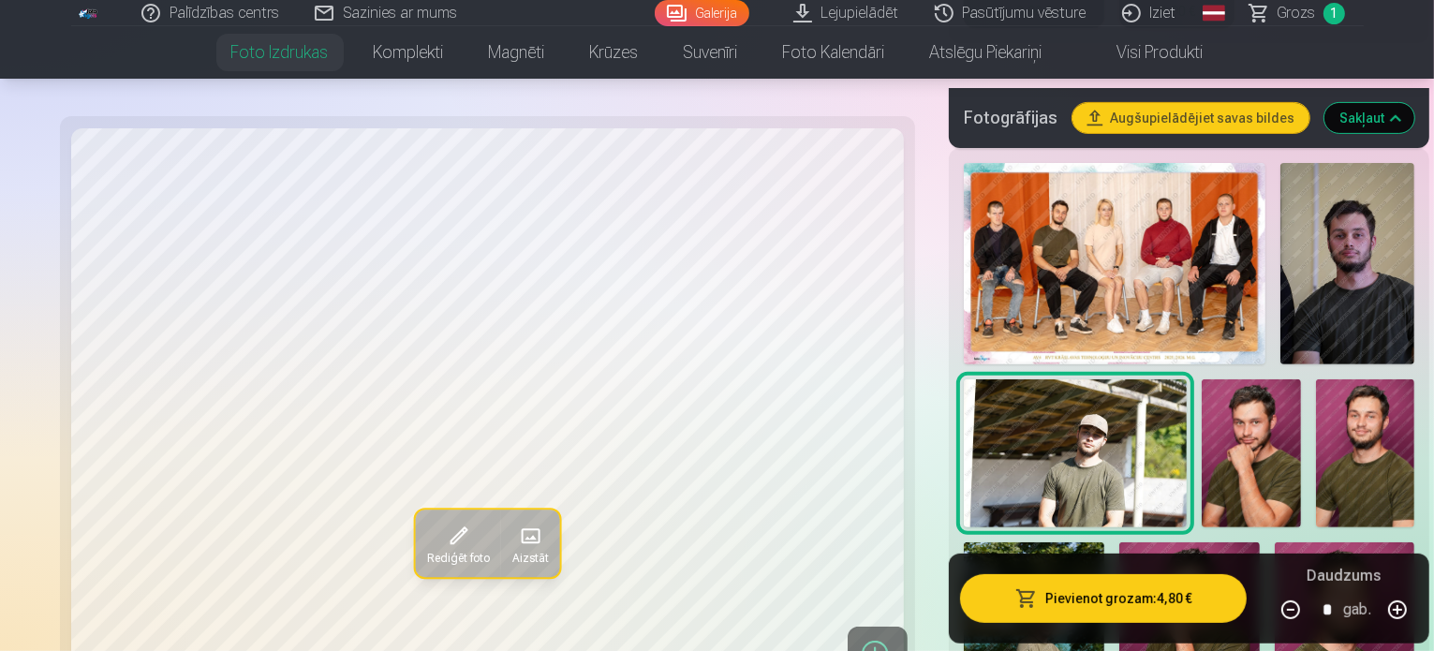
scroll to position [635, 0]
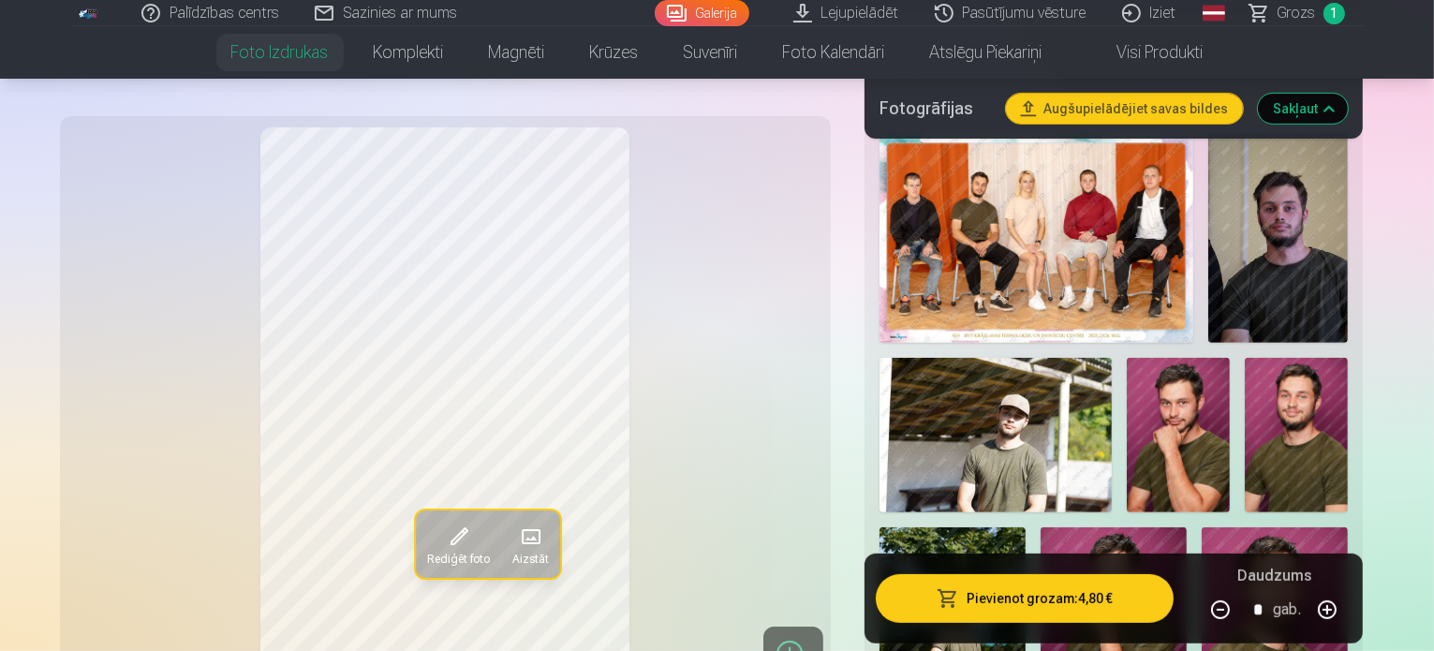
scroll to position [0, 0]
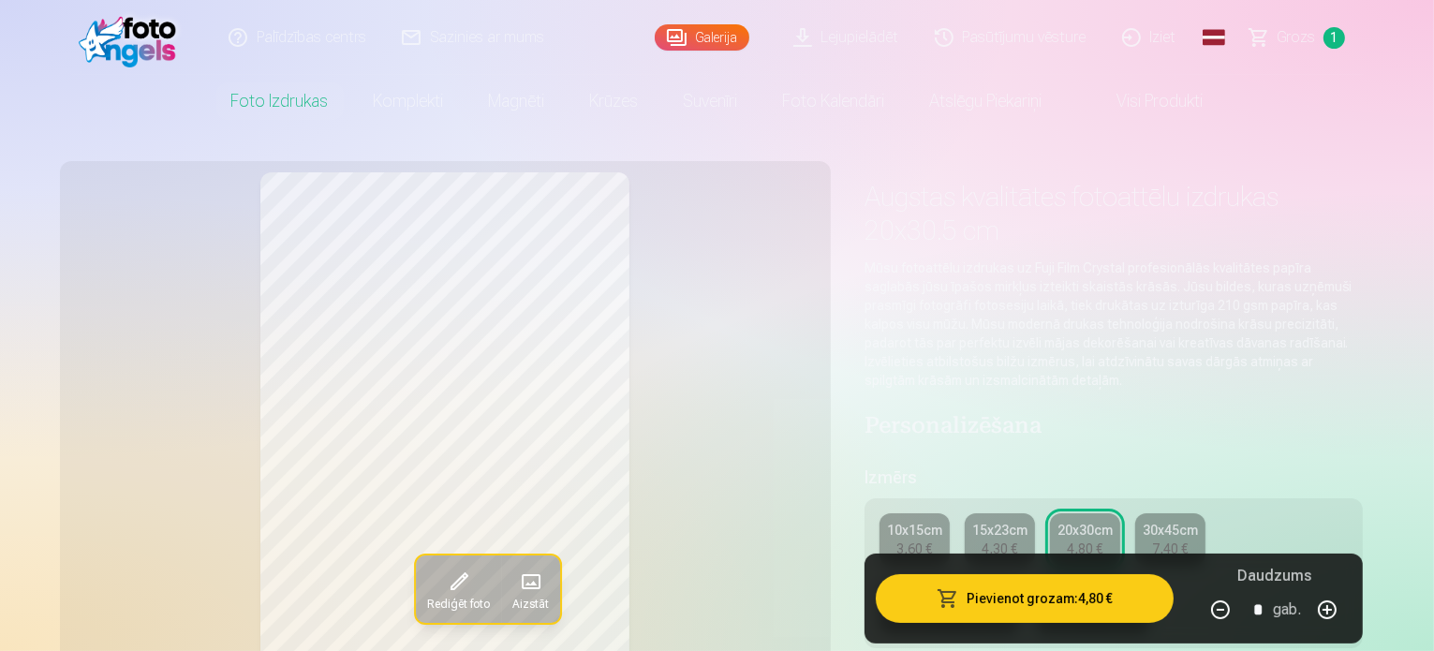
click at [1175, 44] on link "Iziet" at bounding box center [1150, 37] width 90 height 75
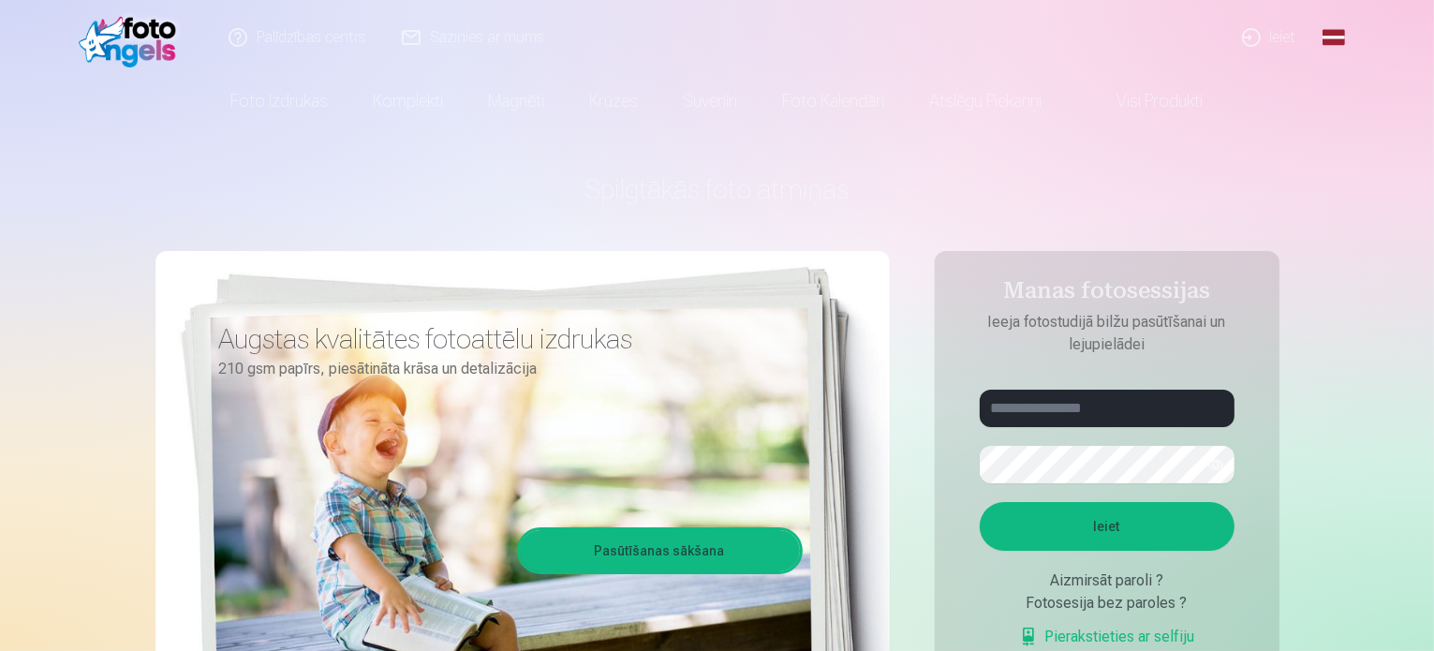
click at [1272, 42] on link "Ieiet" at bounding box center [1270, 37] width 90 height 75
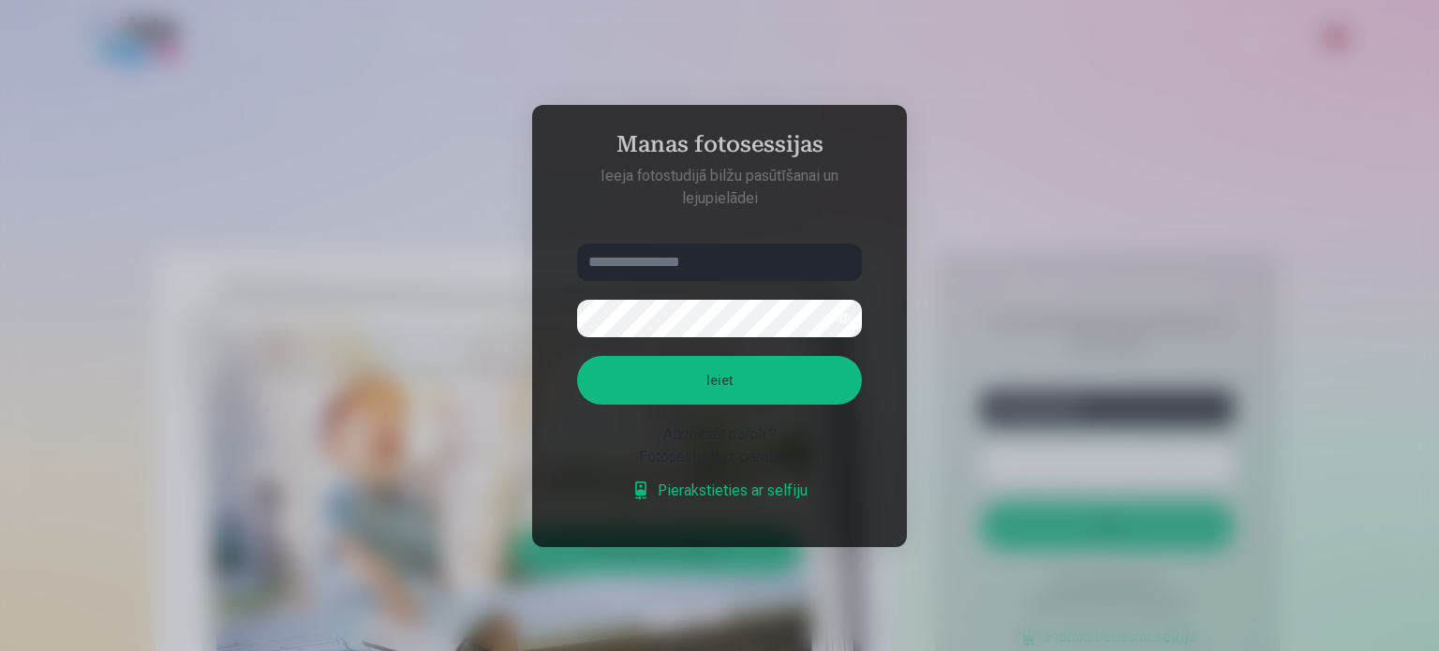
click at [763, 269] on input "text" at bounding box center [719, 262] width 285 height 37
type input "**********"
click at [577, 356] on button "Ieiet" at bounding box center [719, 380] width 285 height 49
